Goal: Transaction & Acquisition: Purchase product/service

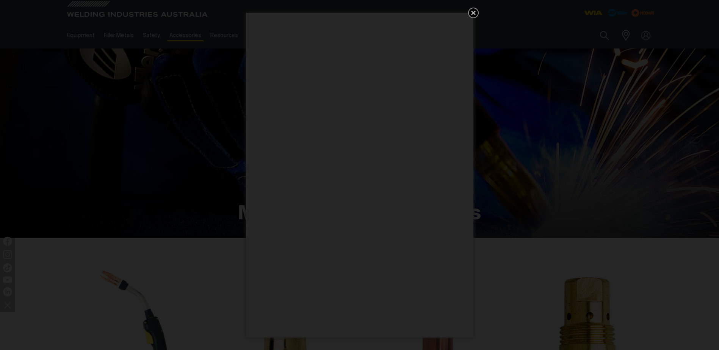
click at [474, 14] on icon "Get 5 WIA Welding Guides Free!" at bounding box center [473, 13] width 5 height 5
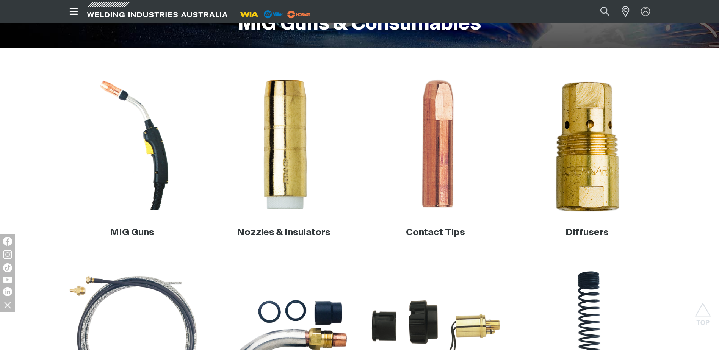
scroll to position [189, 0]
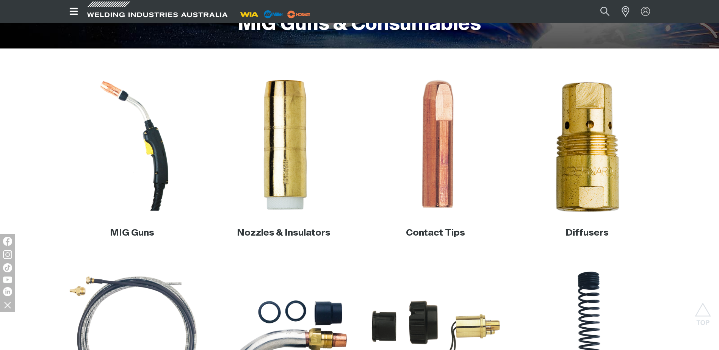
click at [592, 150] on img at bounding box center [586, 144] width 145 height 145
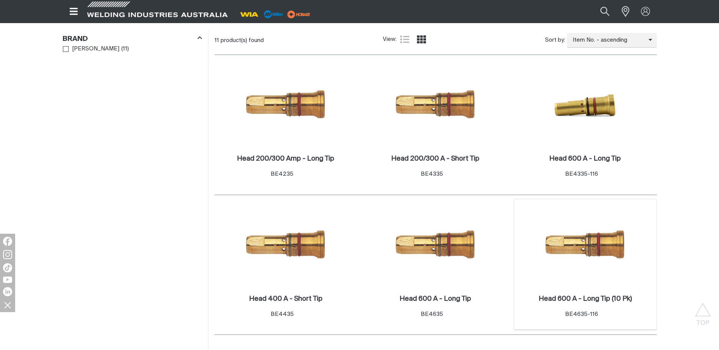
scroll to position [265, 0]
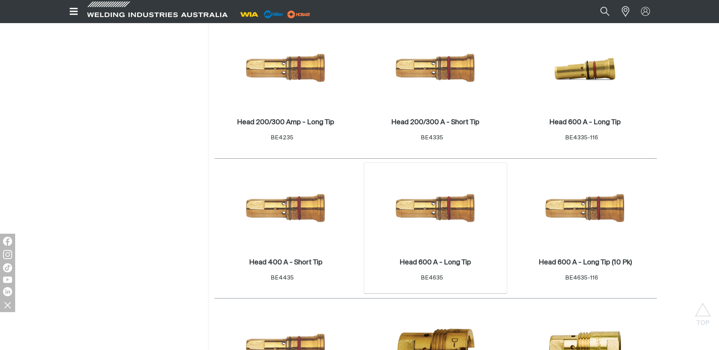
scroll to position [303, 0]
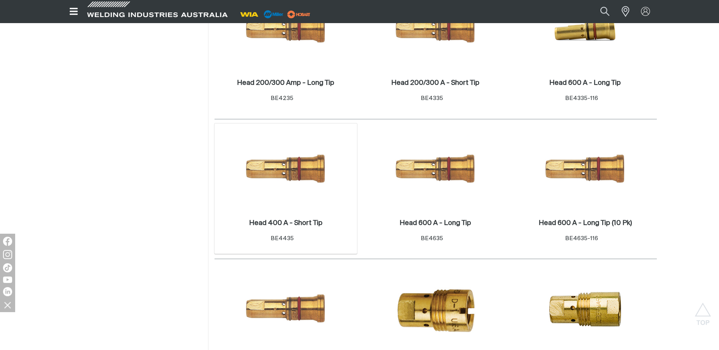
click at [284, 177] on img at bounding box center [285, 169] width 81 height 81
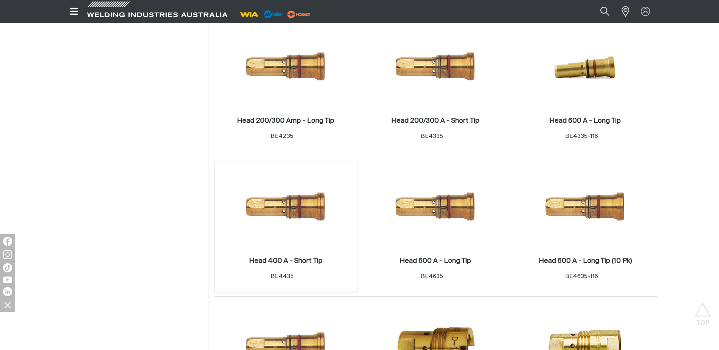
scroll to position [303, 0]
